Goal: Use online tool/utility: Utilize a website feature to perform a specific function

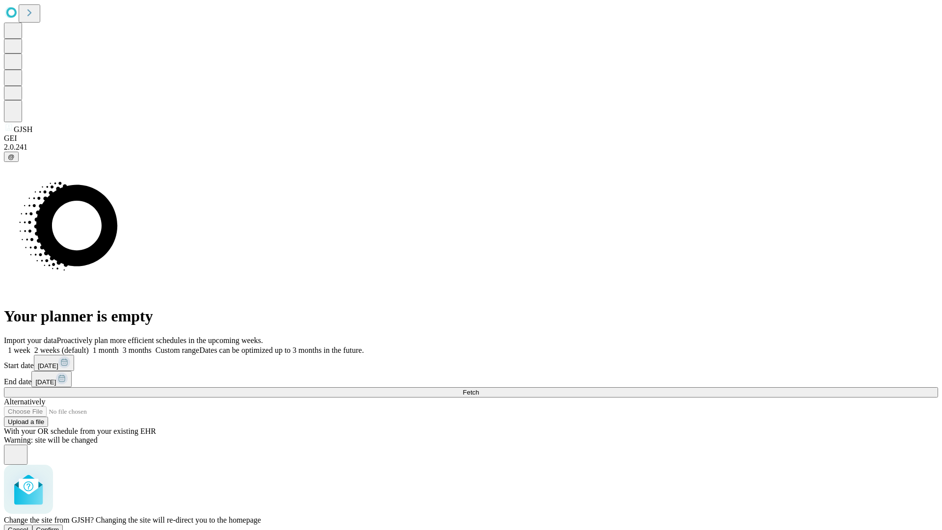
click at [59, 526] on span "Confirm" at bounding box center [47, 529] width 23 height 7
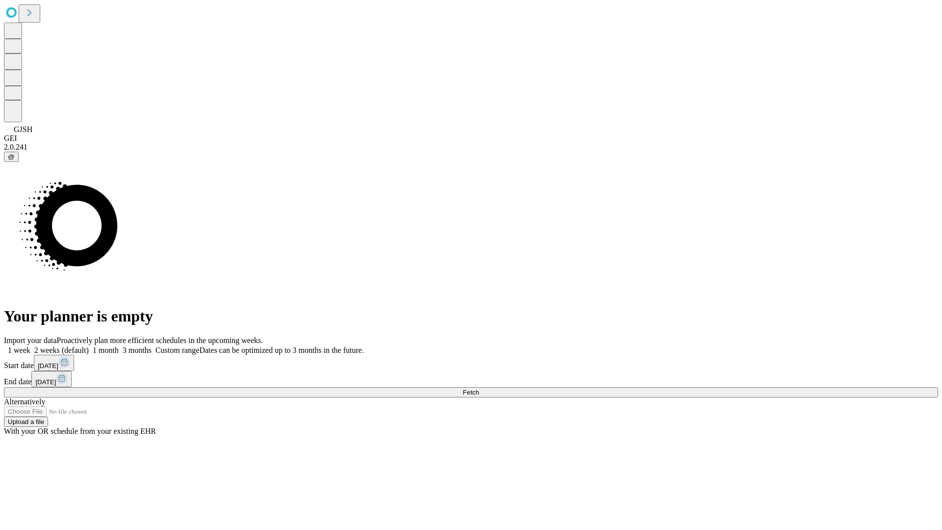
click at [30, 346] on label "1 week" at bounding box center [17, 350] width 26 height 8
click at [479, 389] on span "Fetch" at bounding box center [471, 392] width 16 height 7
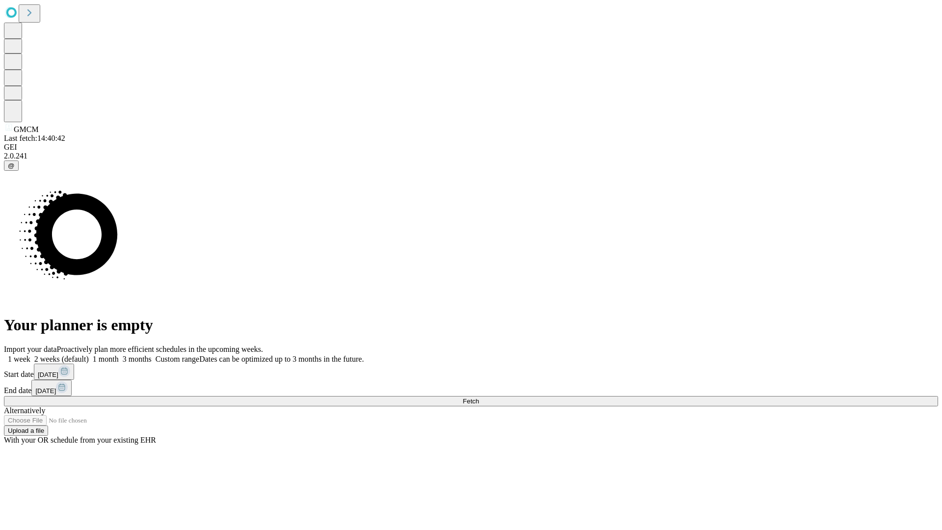
click at [30, 355] on label "1 week" at bounding box center [17, 359] width 26 height 8
click at [479, 397] on span "Fetch" at bounding box center [471, 400] width 16 height 7
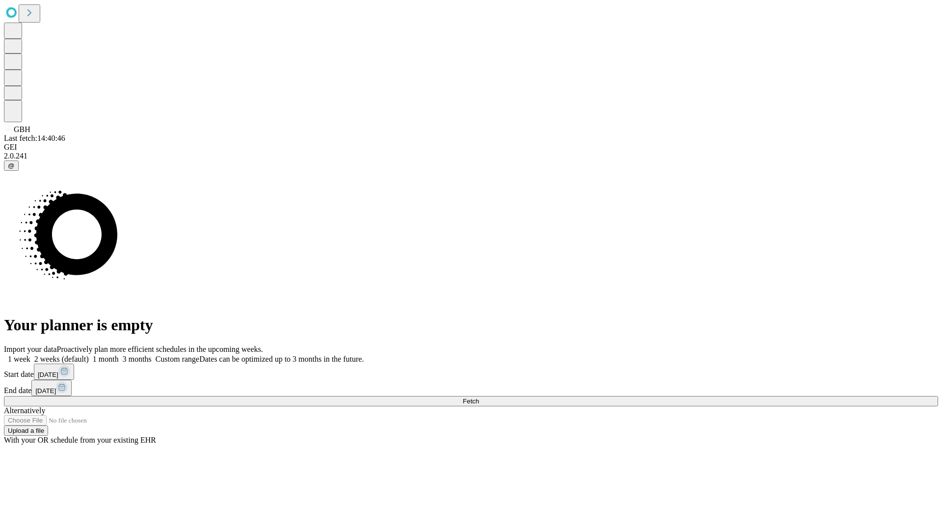
click at [30, 355] on label "1 week" at bounding box center [17, 359] width 26 height 8
click at [479, 397] on span "Fetch" at bounding box center [471, 400] width 16 height 7
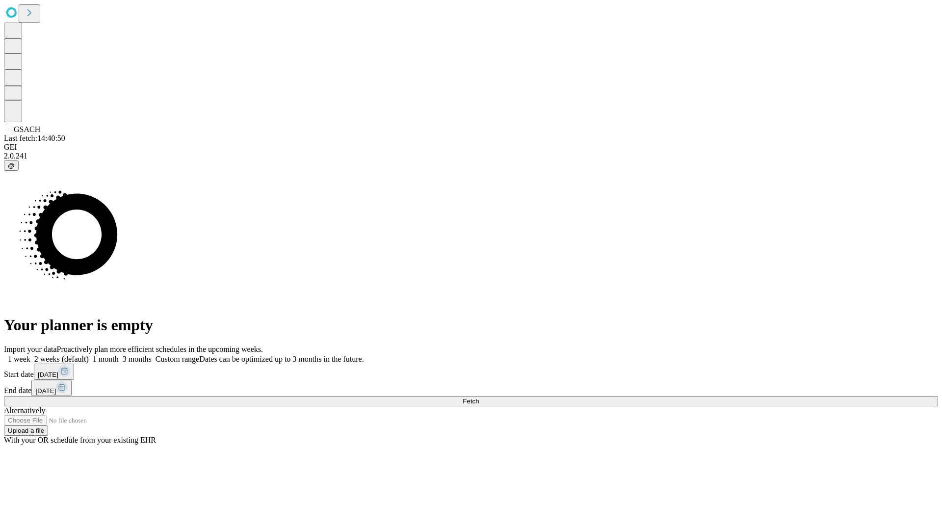
click at [30, 355] on label "1 week" at bounding box center [17, 359] width 26 height 8
click at [479, 397] on span "Fetch" at bounding box center [471, 400] width 16 height 7
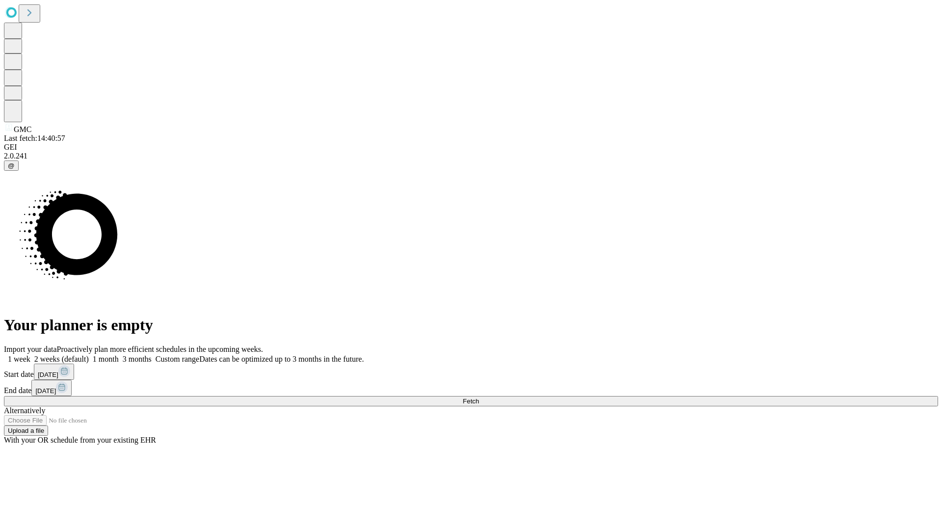
click at [479, 397] on span "Fetch" at bounding box center [471, 400] width 16 height 7
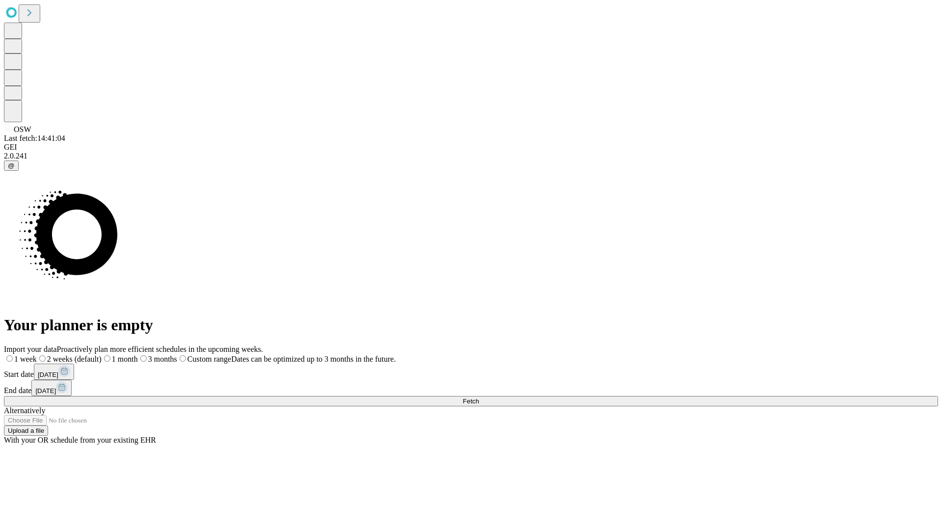
click at [37, 355] on label "1 week" at bounding box center [20, 359] width 33 height 8
click at [479, 397] on span "Fetch" at bounding box center [471, 400] width 16 height 7
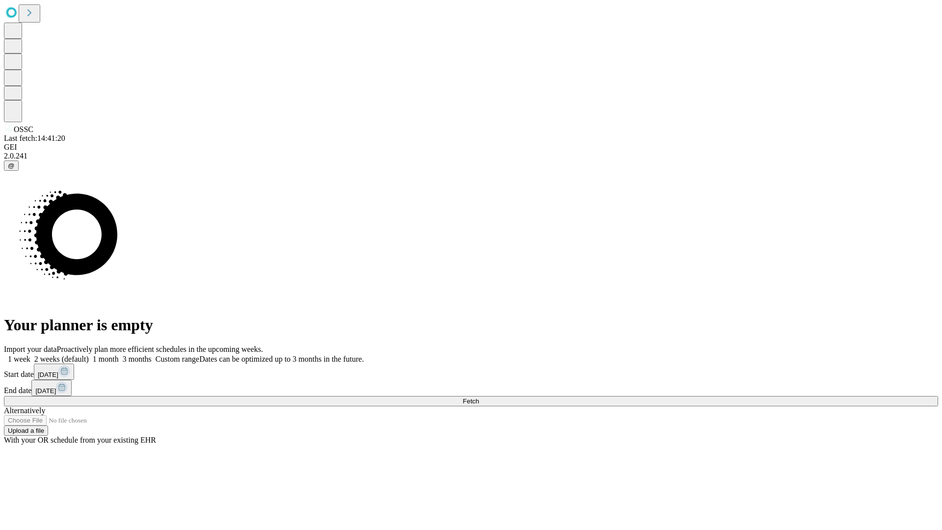
click at [479, 397] on span "Fetch" at bounding box center [471, 400] width 16 height 7
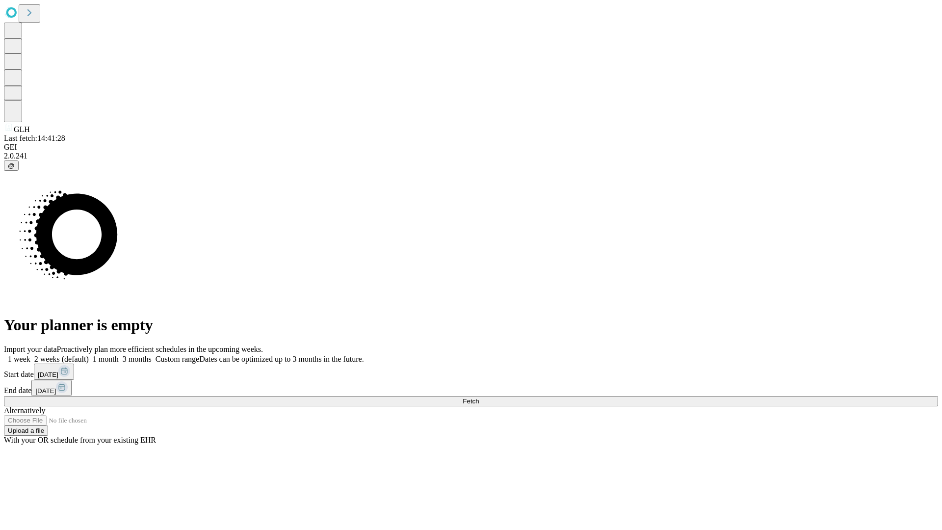
click at [30, 355] on label "1 week" at bounding box center [17, 359] width 26 height 8
click at [479, 397] on span "Fetch" at bounding box center [471, 400] width 16 height 7
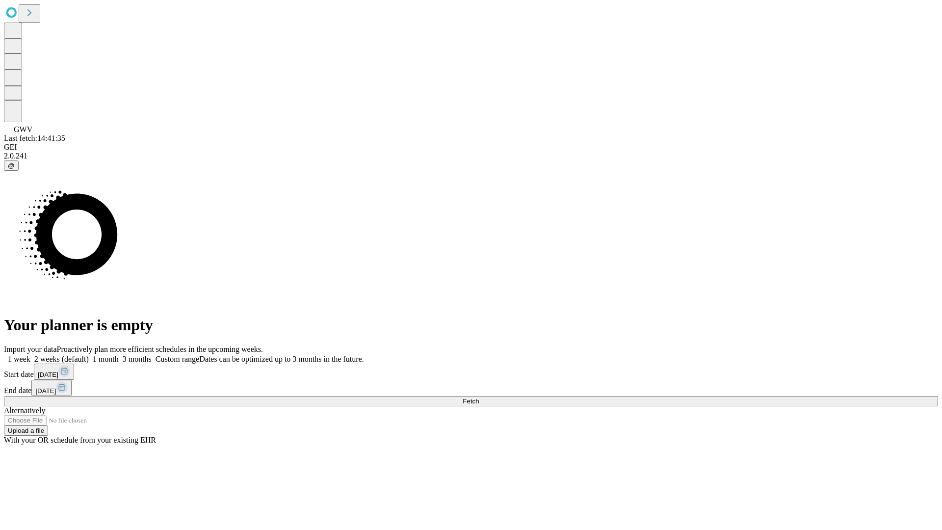
click at [30, 355] on label "1 week" at bounding box center [17, 359] width 26 height 8
click at [479, 397] on span "Fetch" at bounding box center [471, 400] width 16 height 7
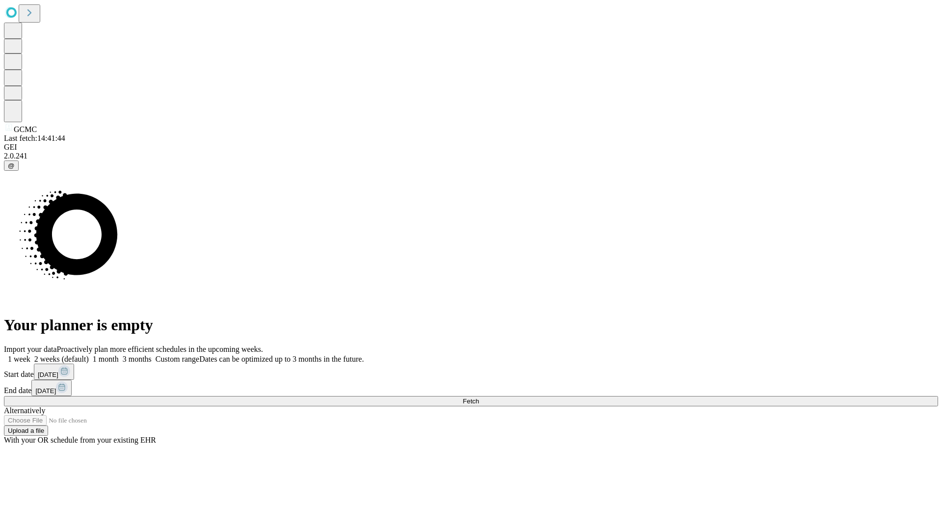
click at [30, 355] on label "1 week" at bounding box center [17, 359] width 26 height 8
click at [479, 397] on span "Fetch" at bounding box center [471, 400] width 16 height 7
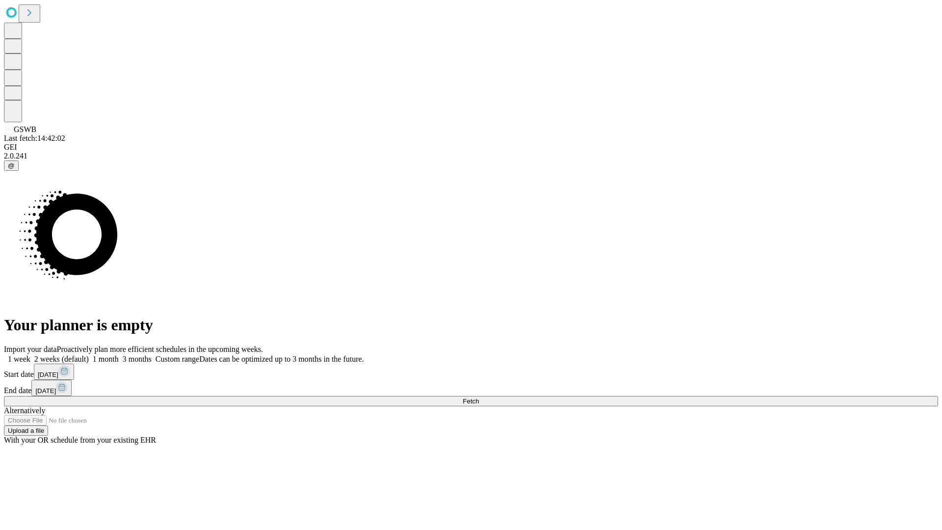
click at [30, 355] on label "1 week" at bounding box center [17, 359] width 26 height 8
click at [479, 397] on span "Fetch" at bounding box center [471, 400] width 16 height 7
